Goal: Task Accomplishment & Management: Complete application form

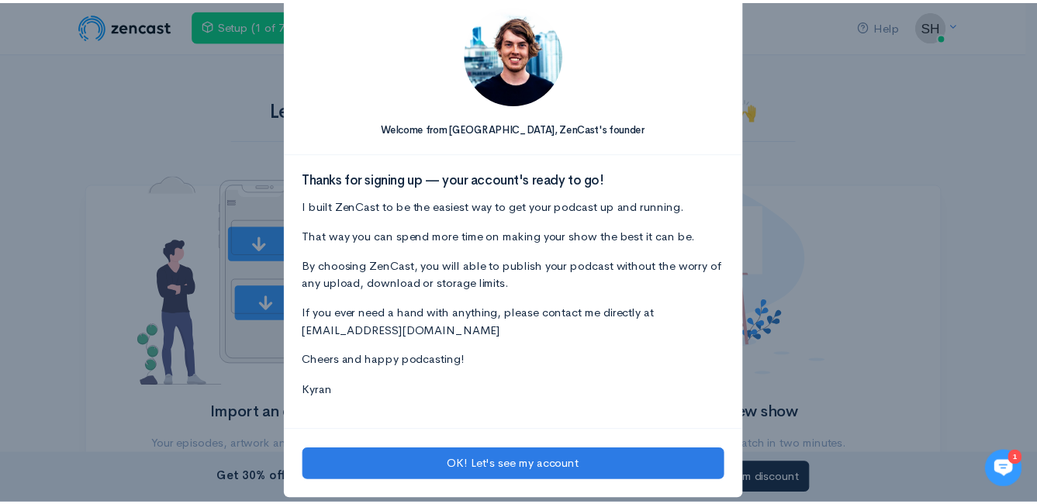
scroll to position [53, 0]
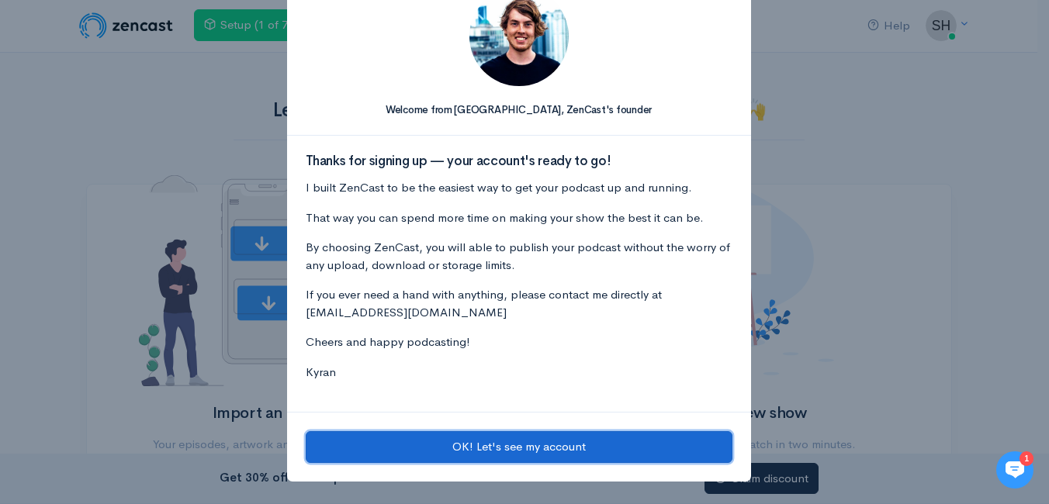
click at [485, 449] on button "OK! Let's see my account" at bounding box center [519, 447] width 427 height 32
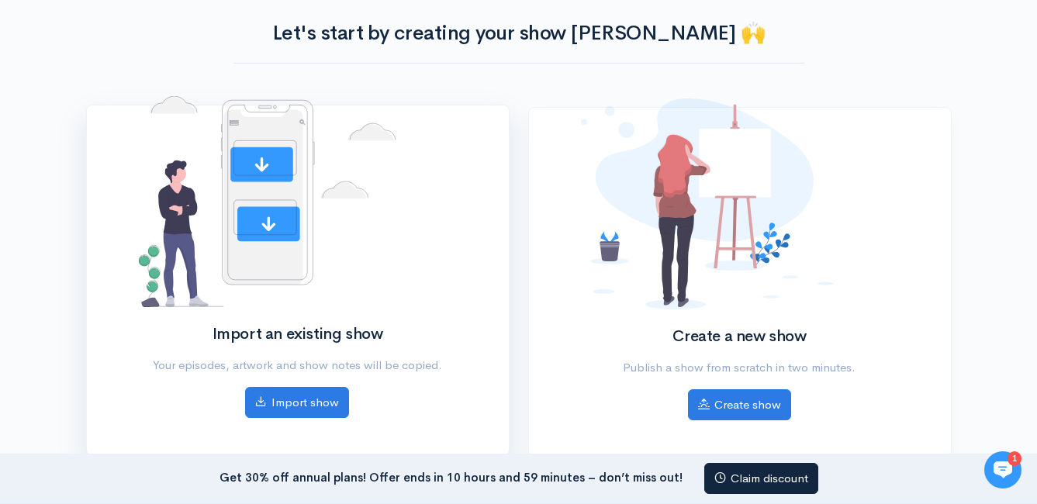
scroll to position [78, 0]
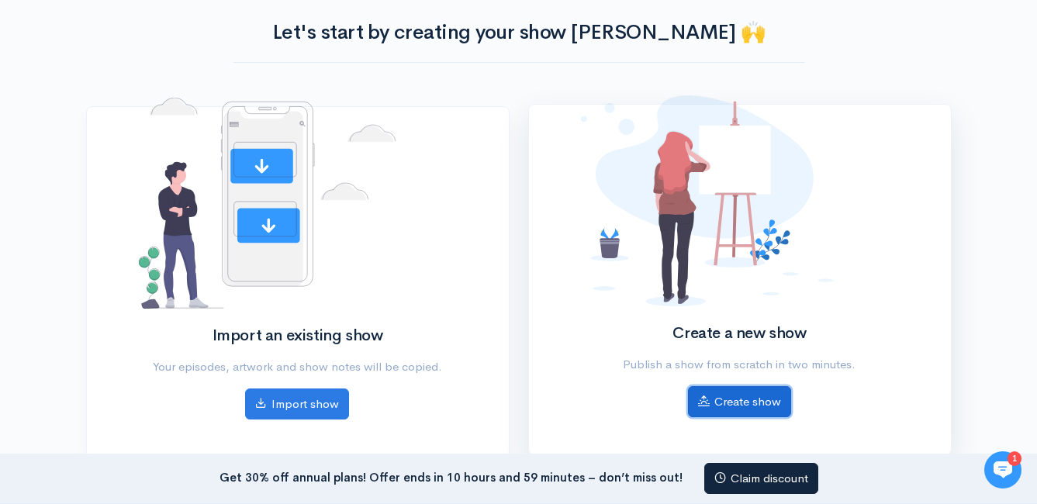
click at [729, 389] on link "Create show" at bounding box center [739, 402] width 103 height 32
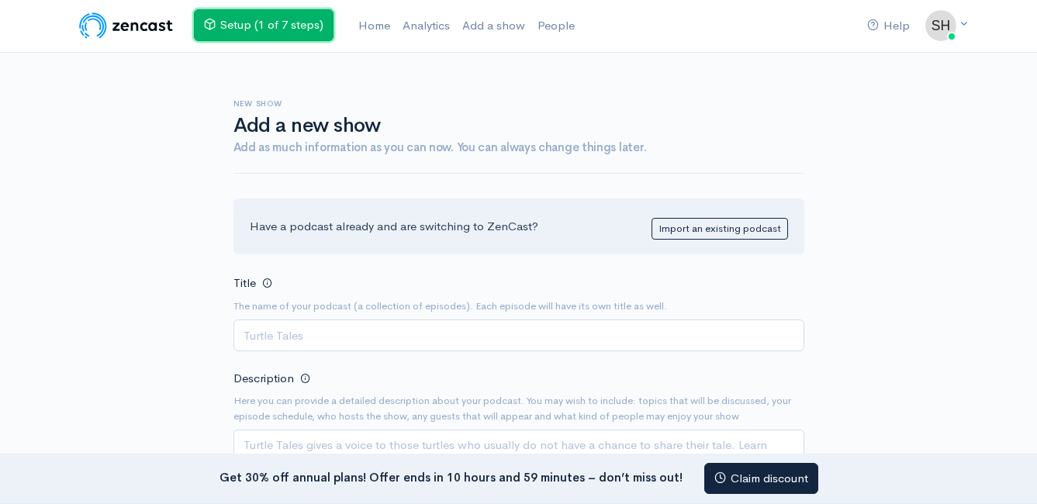
click at [303, 33] on link "Setup (1 of 7 steps)" at bounding box center [264, 25] width 140 height 32
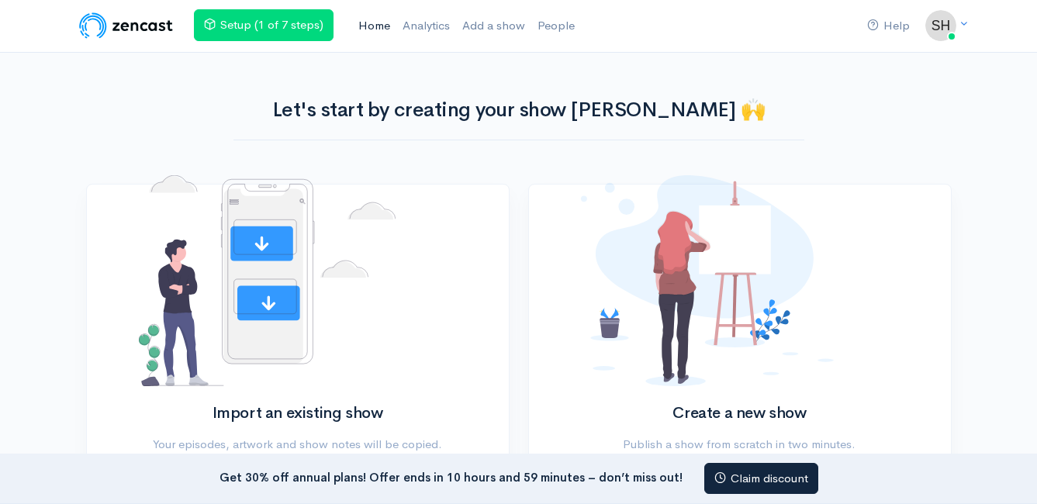
click at [371, 28] on link "Home" at bounding box center [374, 25] width 44 height 33
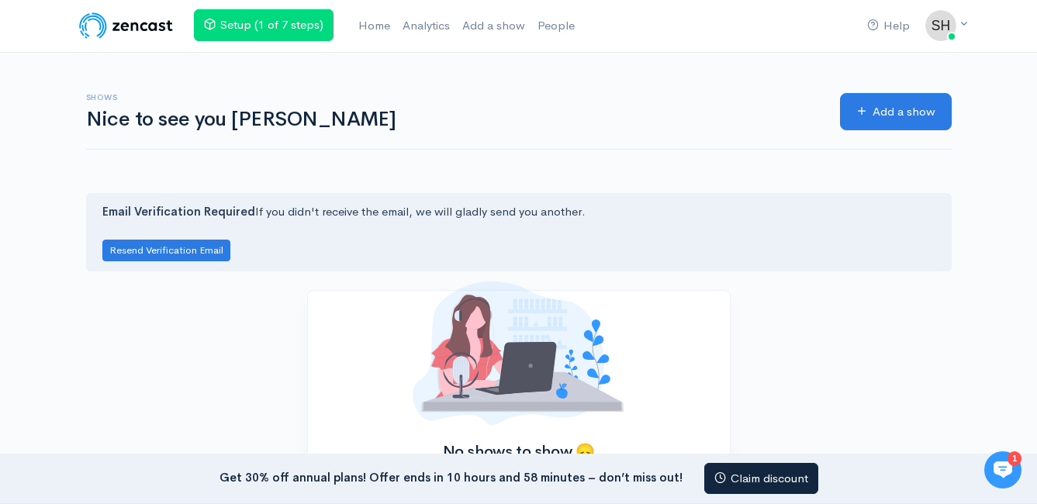
click at [132, 29] on img at bounding box center [126, 25] width 98 height 31
click at [392, 23] on link "Home" at bounding box center [374, 25] width 44 height 33
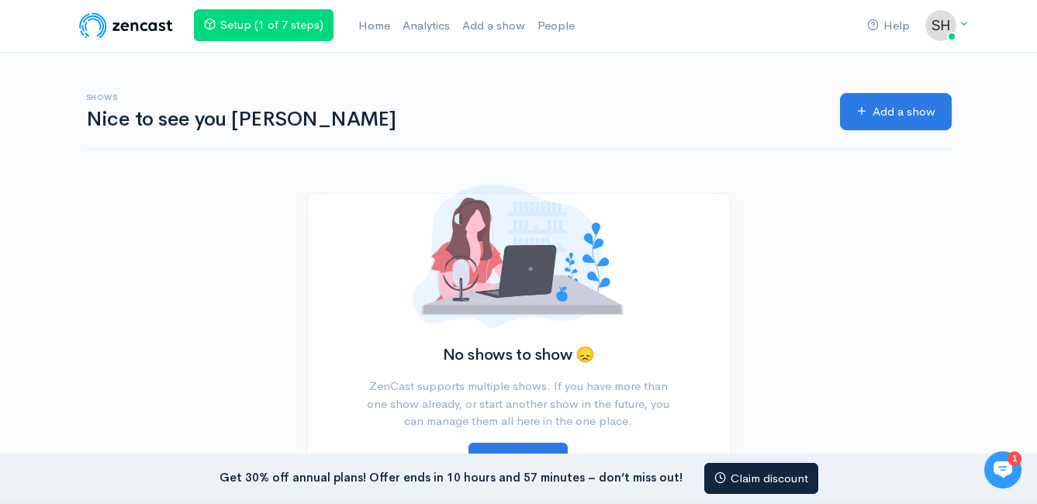
click at [167, 27] on img at bounding box center [126, 25] width 98 height 31
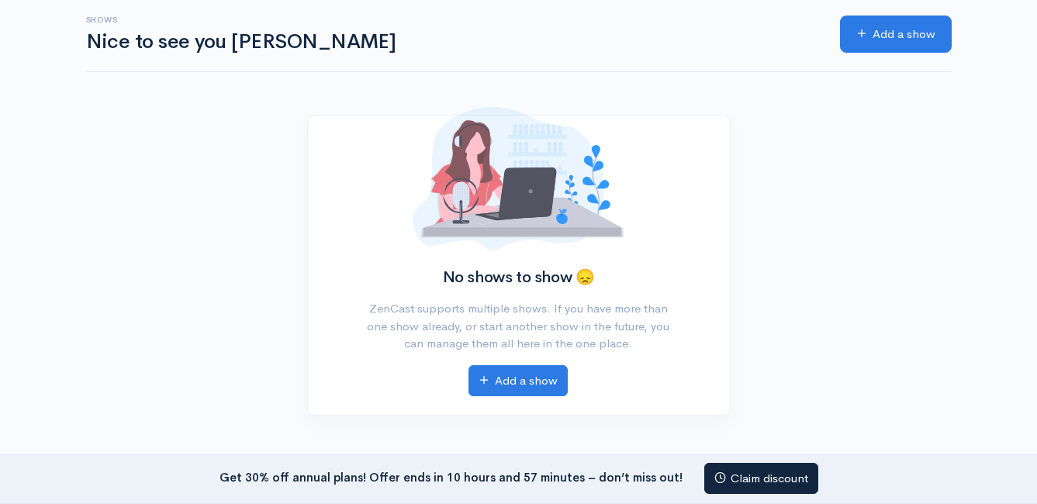
drag, startPoint x: 368, startPoint y: 112, endPoint x: 375, endPoint y: 94, distance: 18.9
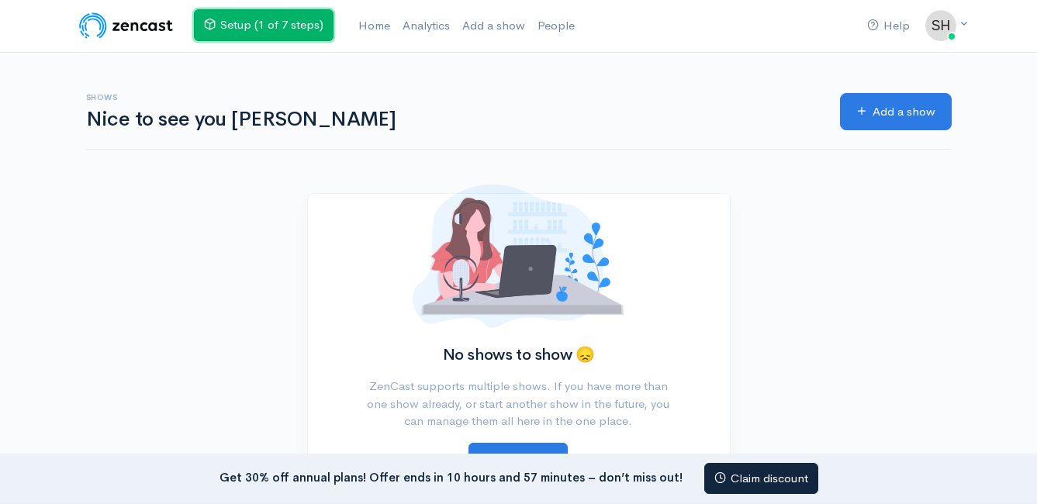
click at [244, 22] on link "Setup (1 of 7 steps)" at bounding box center [264, 25] width 140 height 32
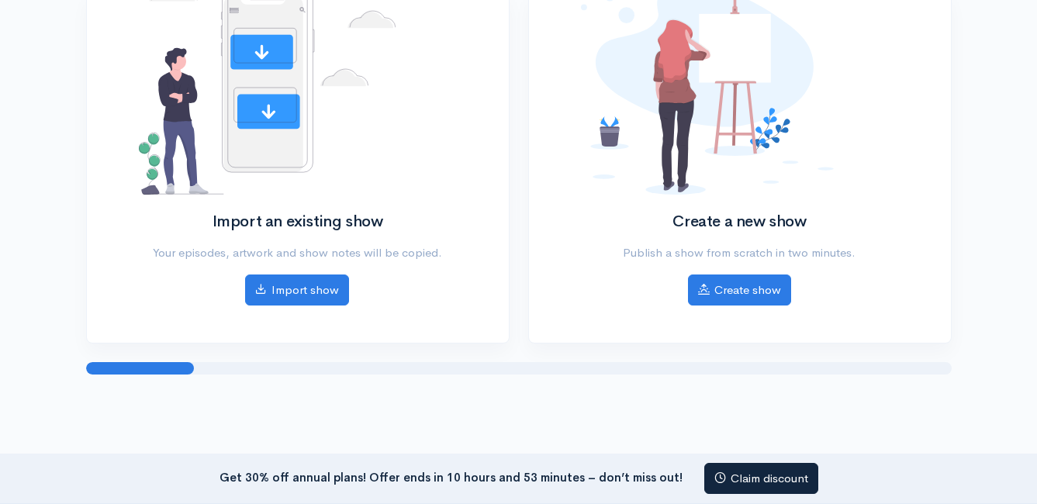
scroll to position [155, 0]
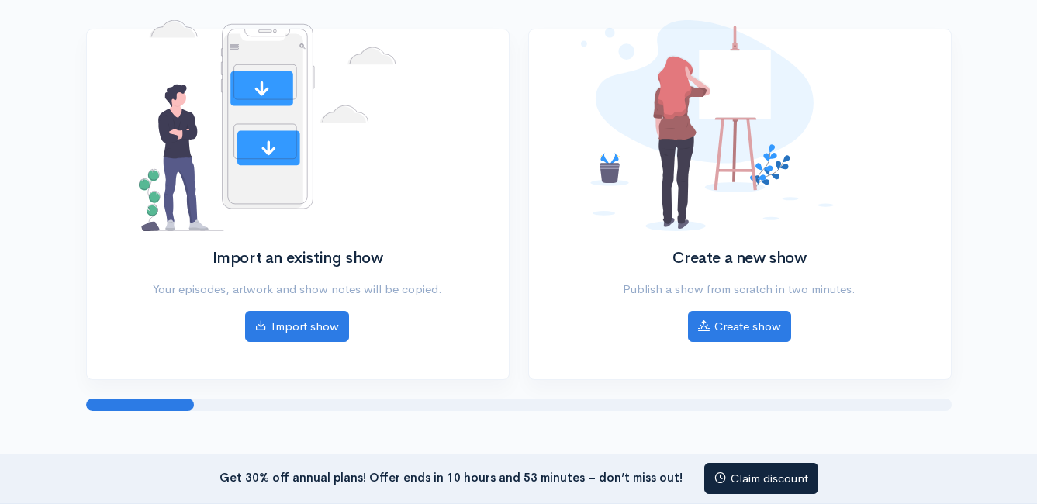
drag, startPoint x: 147, startPoint y: 399, endPoint x: 240, endPoint y: 392, distance: 92.5
click at [239, 392] on div "Help Notifications View all Your profile Team settings Default team Current Log…" at bounding box center [518, 151] width 1037 height 613
drag, startPoint x: 247, startPoint y: 409, endPoint x: 345, endPoint y: 395, distance: 99.6
click at [257, 409] on div at bounding box center [518, 405] width 865 height 12
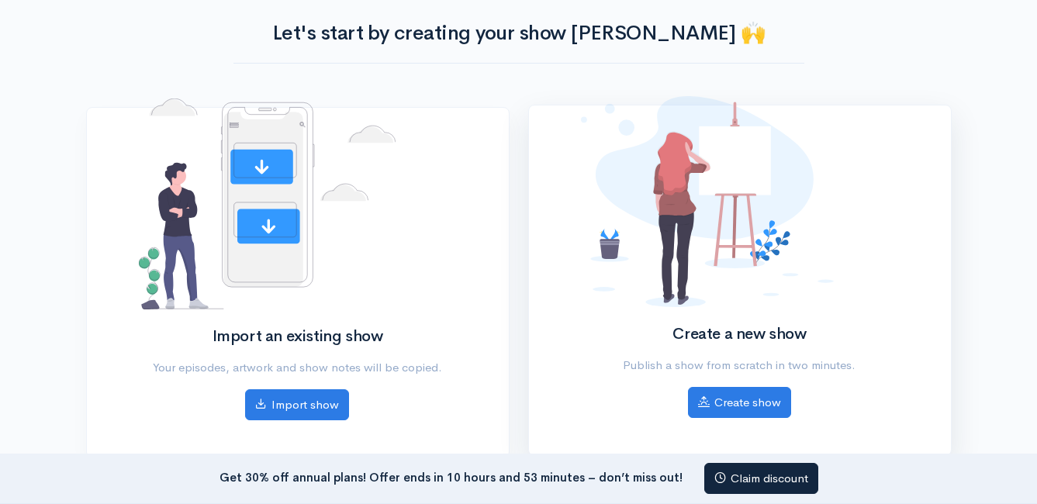
scroll to position [78, 0]
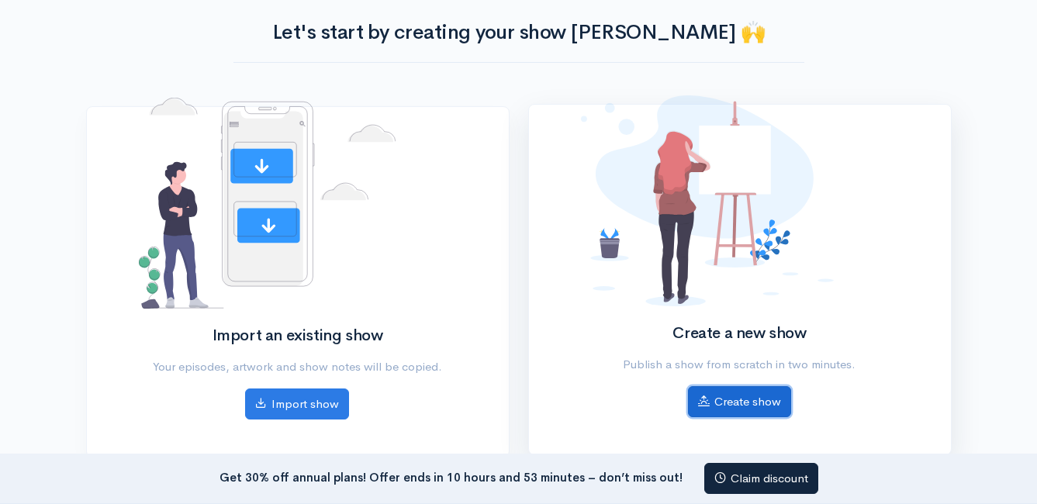
click at [757, 400] on link "Create show" at bounding box center [739, 402] width 103 height 32
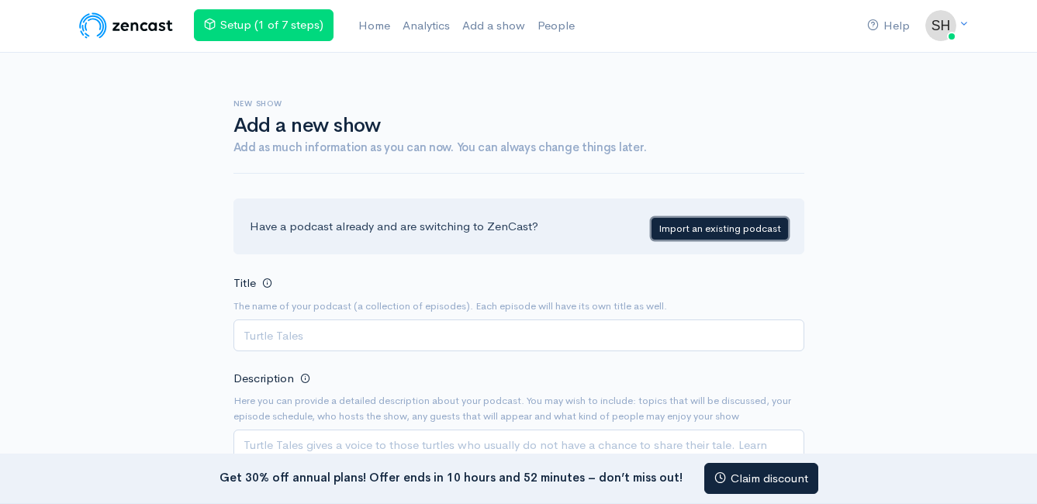
click at [688, 236] on link "Import an existing podcast" at bounding box center [719, 229] width 136 height 22
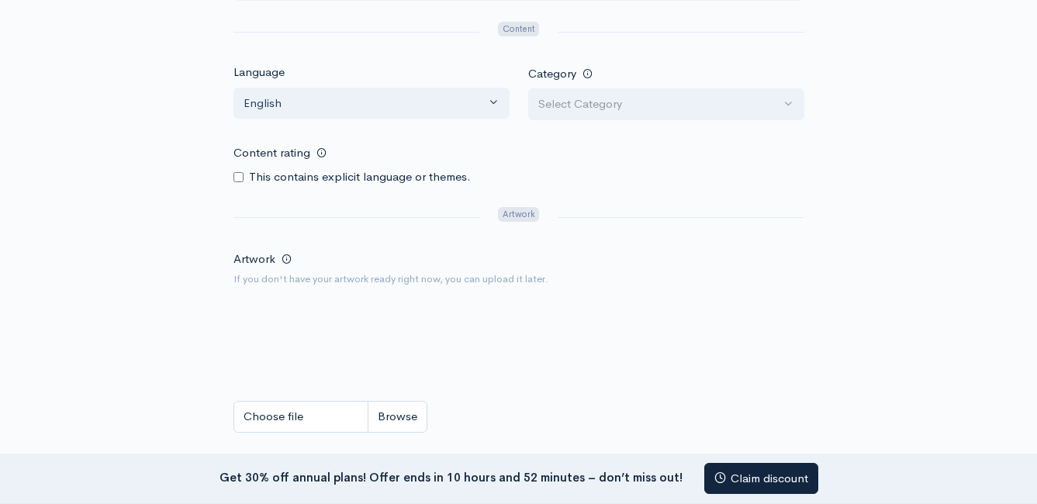
scroll to position [853, 0]
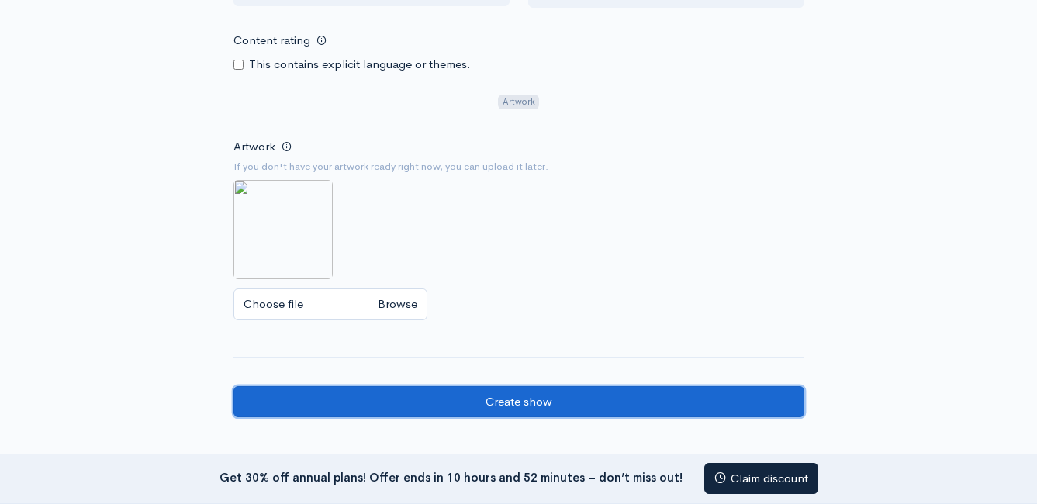
click at [506, 405] on input "Create show" at bounding box center [518, 402] width 571 height 32
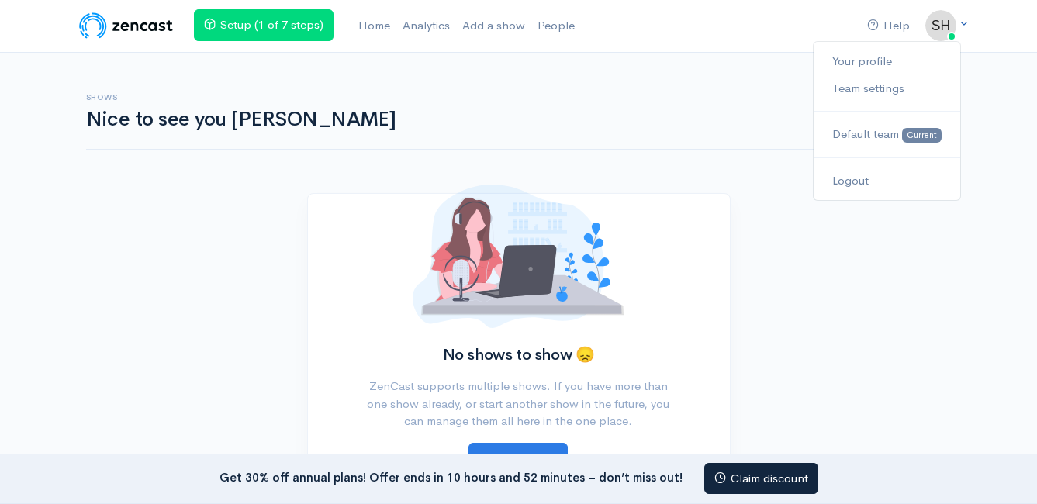
click at [938, 25] on img at bounding box center [940, 25] width 31 height 31
click at [848, 189] on link "Logout" at bounding box center [887, 181] width 146 height 27
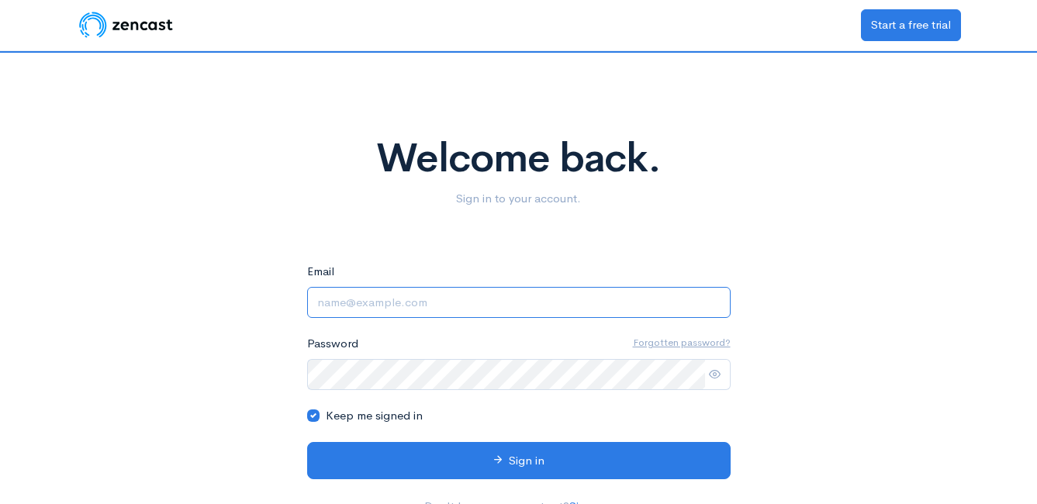
type input "[EMAIL_ADDRESS][DOMAIN_NAME]"
